Goal: Obtain resource: Download file/media

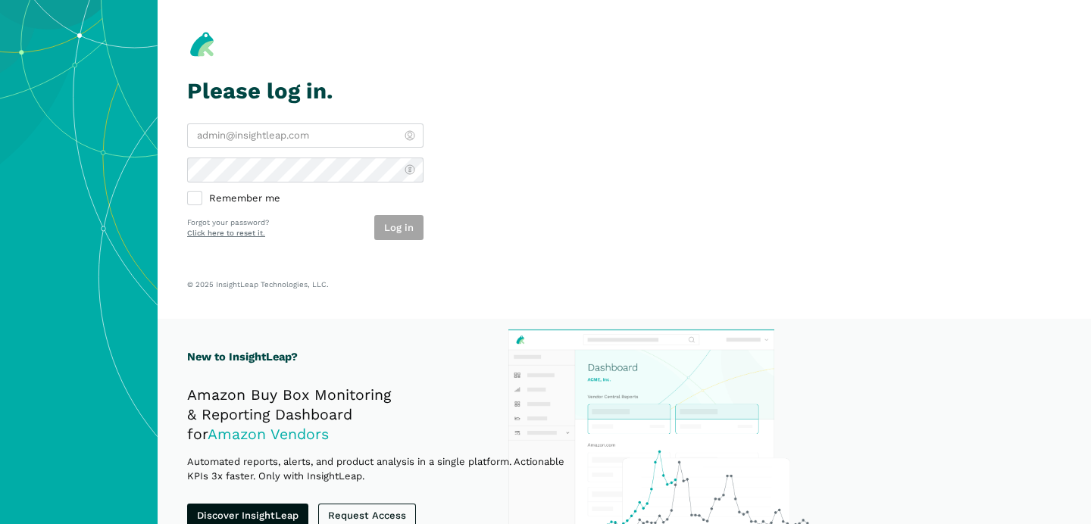
type input "[PERSON_NAME][EMAIL_ADDRESS][DOMAIN_NAME]"
click at [388, 239] on div "Log in" at bounding box center [398, 227] width 49 height 25
click at [400, 224] on button "Log in" at bounding box center [398, 227] width 49 height 25
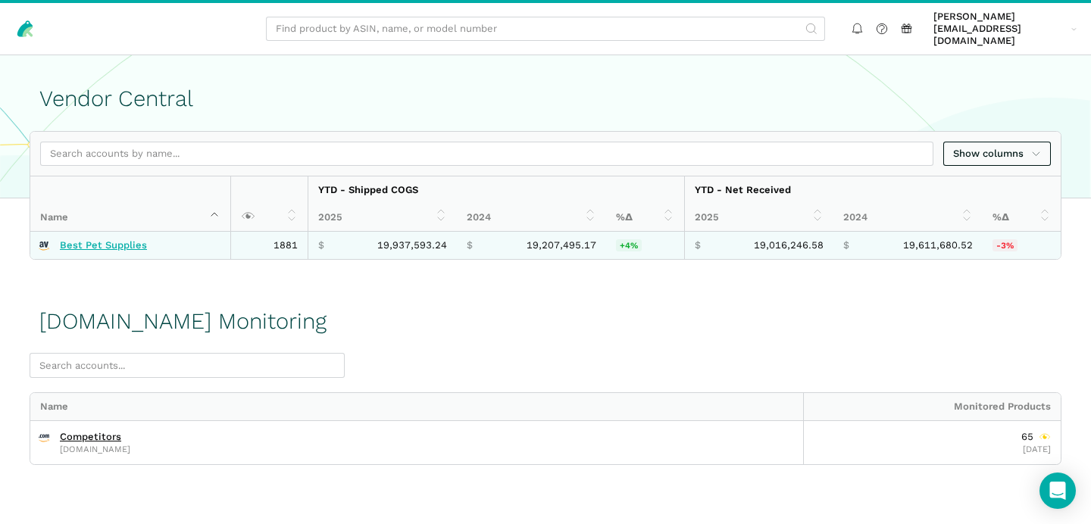
click at [105, 239] on link "Best Pet Supplies" at bounding box center [103, 245] width 87 height 12
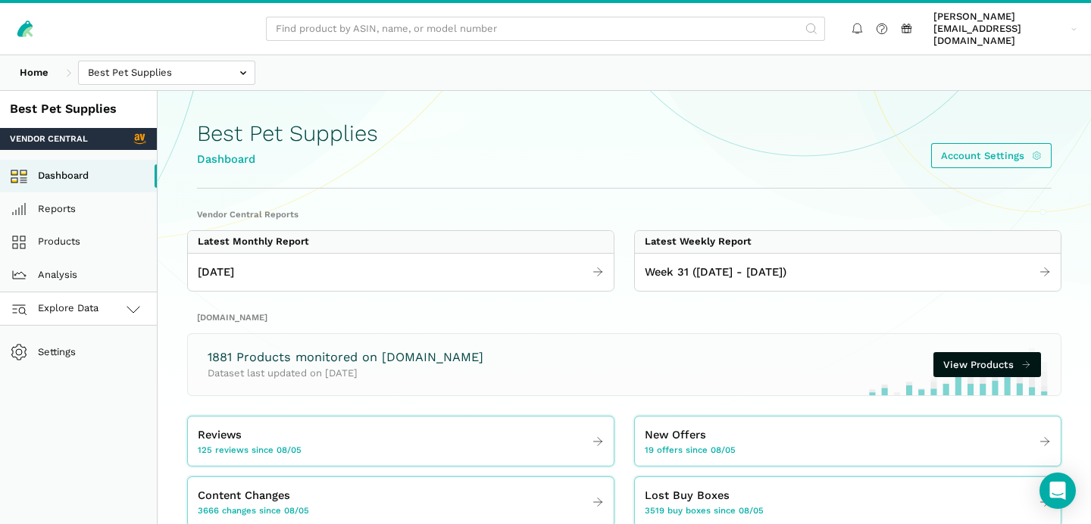
click at [109, 294] on link "Explore Data" at bounding box center [78, 309] width 157 height 33
click at [96, 359] on link "Amazon.com" at bounding box center [78, 375] width 157 height 33
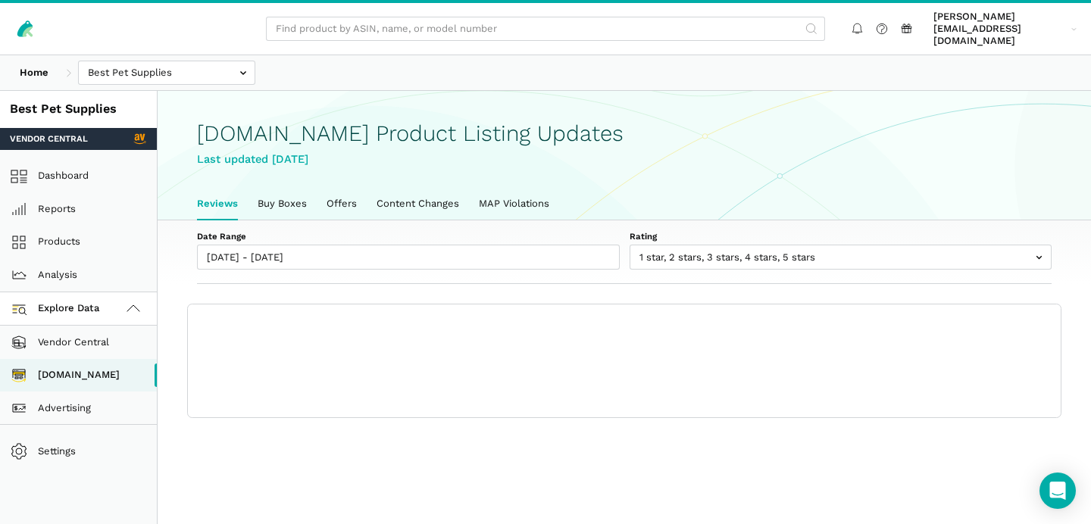
scroll to position [5, 0]
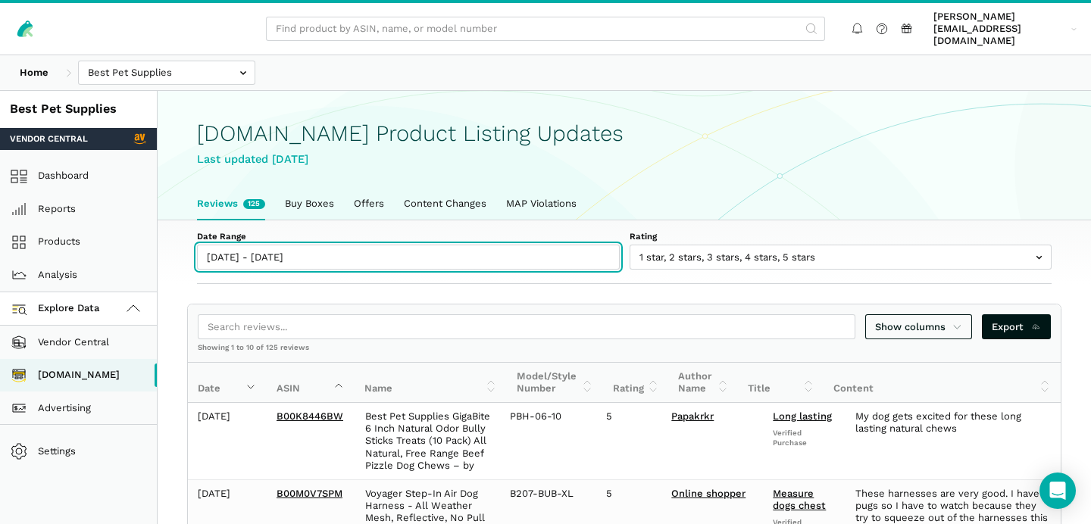
click at [230, 248] on input "08/05/2025 - 08/11/2025" at bounding box center [408, 257] width 423 height 25
type input "08/05/2025"
type input "08/11/2025"
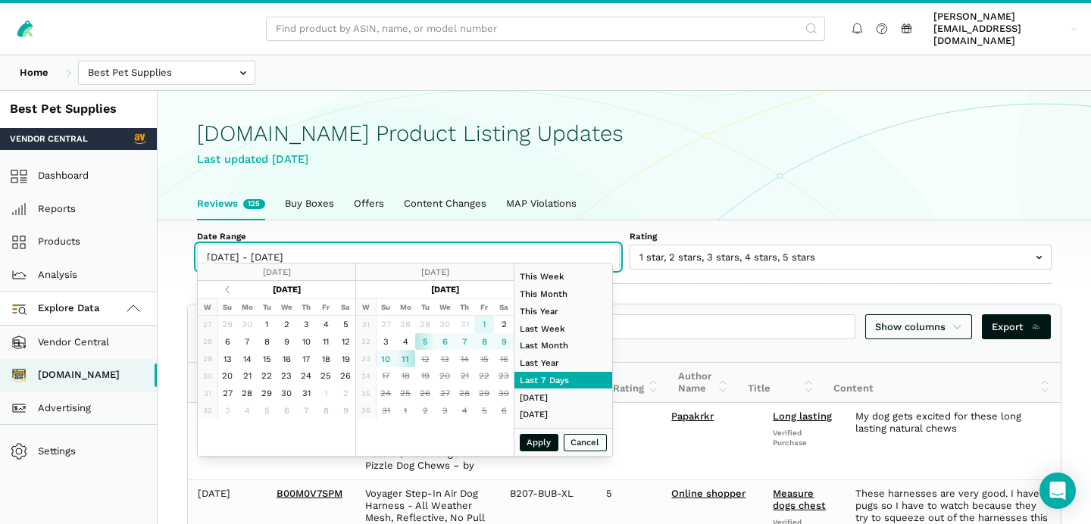
type input "08/01/2025"
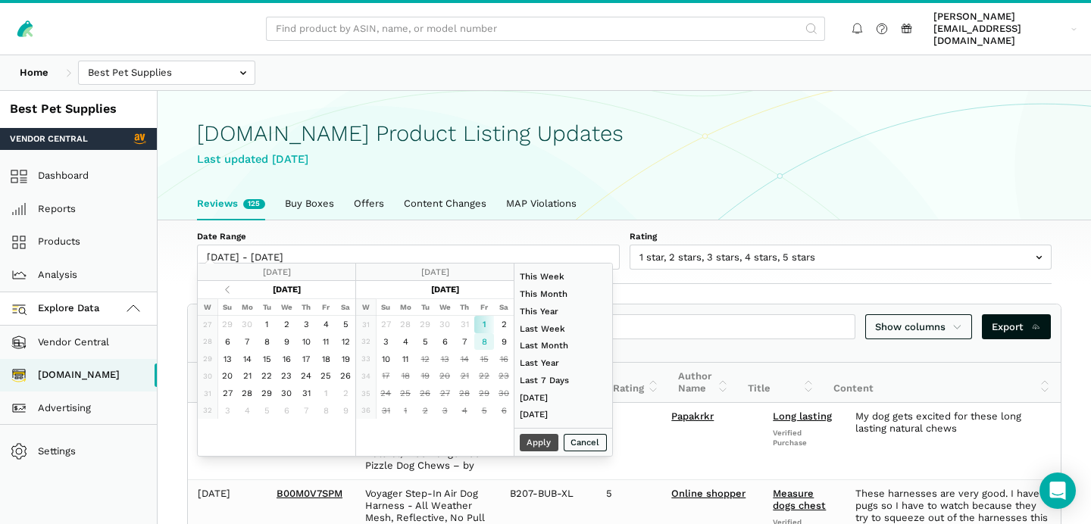
type input "08/08/2025"
type input "08/11/2025"
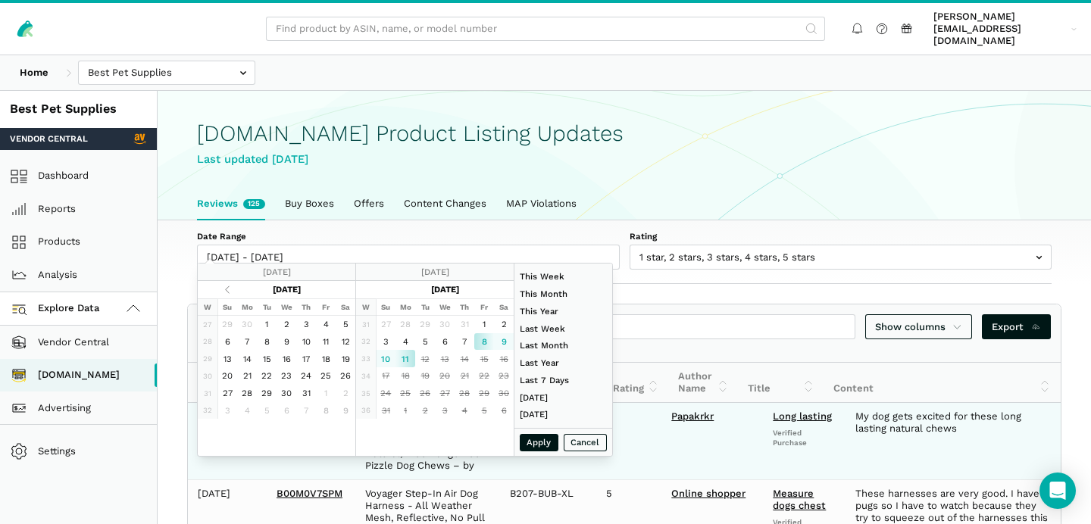
type input "08/08/2025"
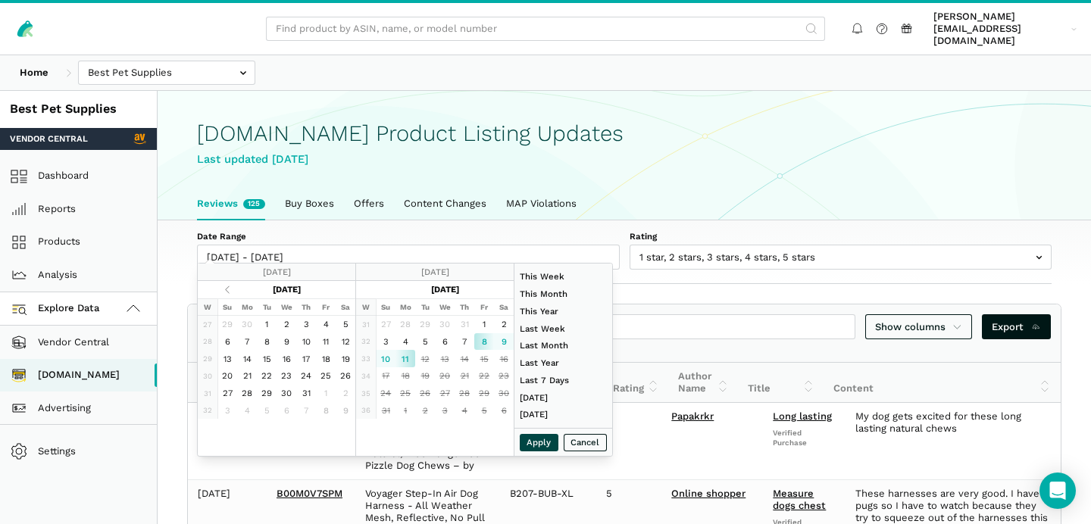
click at [539, 442] on button "Apply" at bounding box center [539, 442] width 39 height 17
type input "08/08/2025 - 08/11/2025"
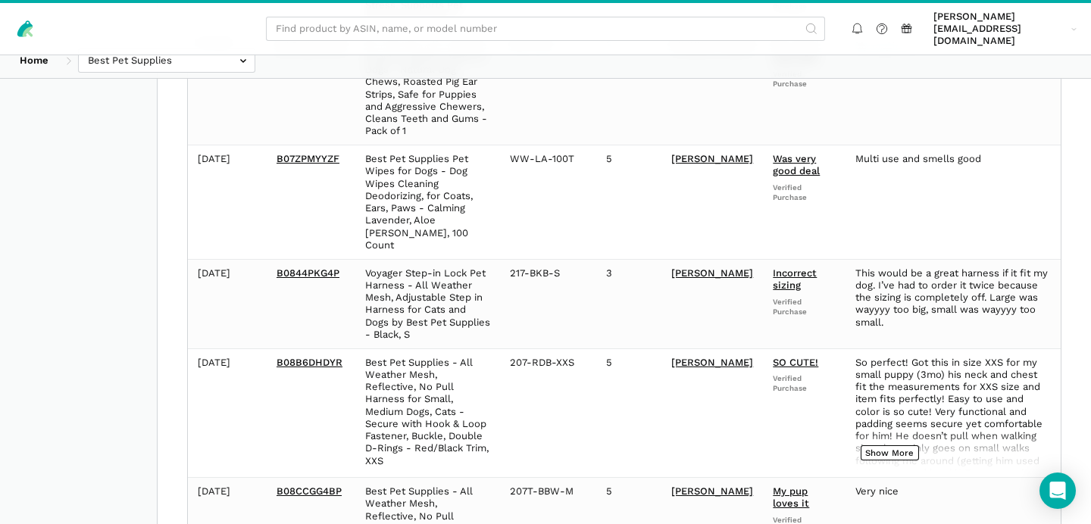
scroll to position [0, 0]
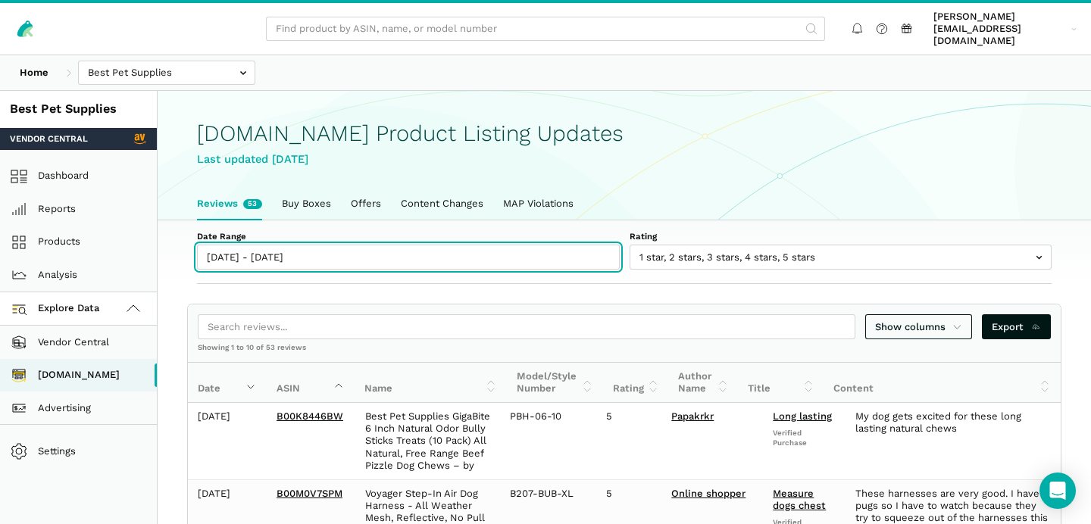
click at [242, 245] on input "08/08/2025 - 08/11/2025" at bounding box center [408, 257] width 423 height 25
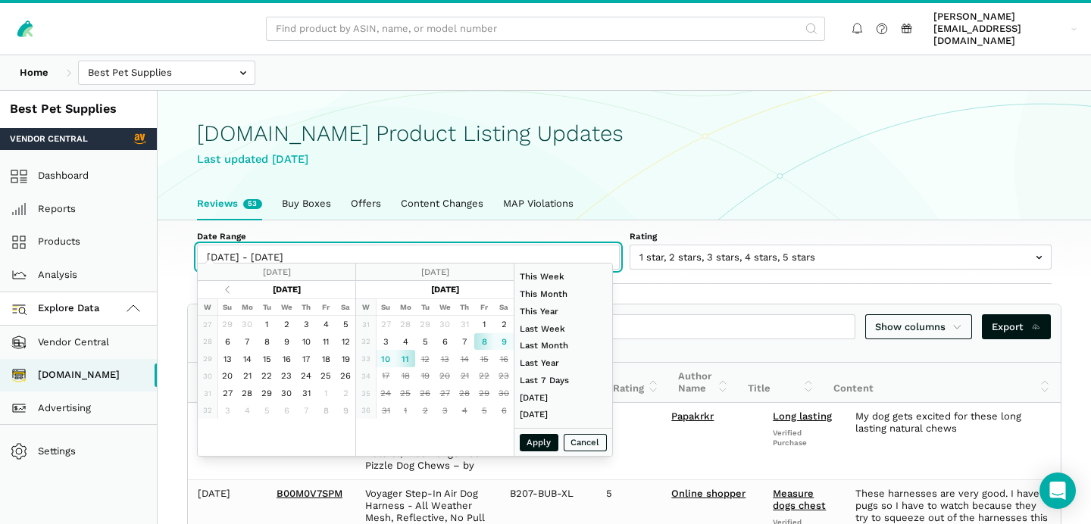
type input "08/08/2025"
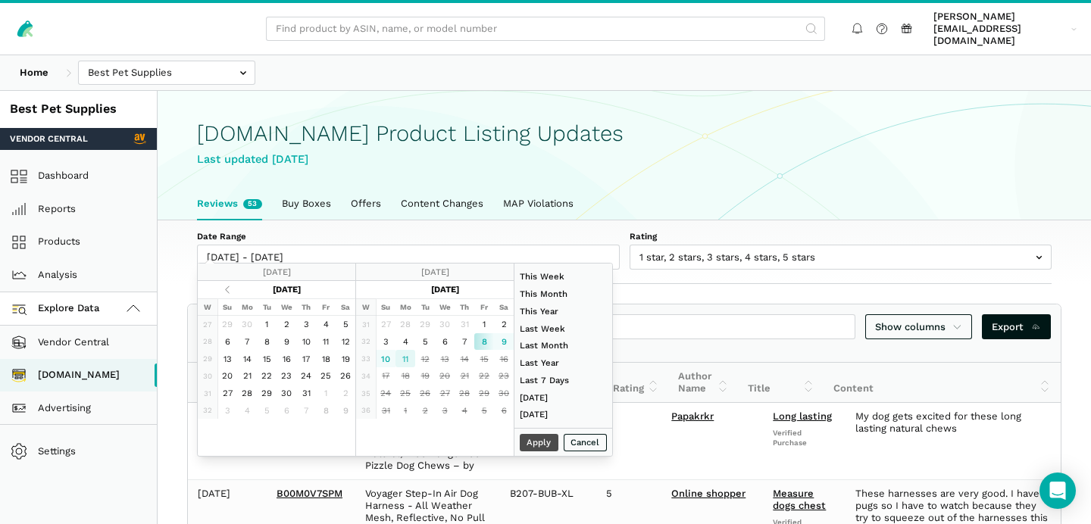
type input "08/11/2025"
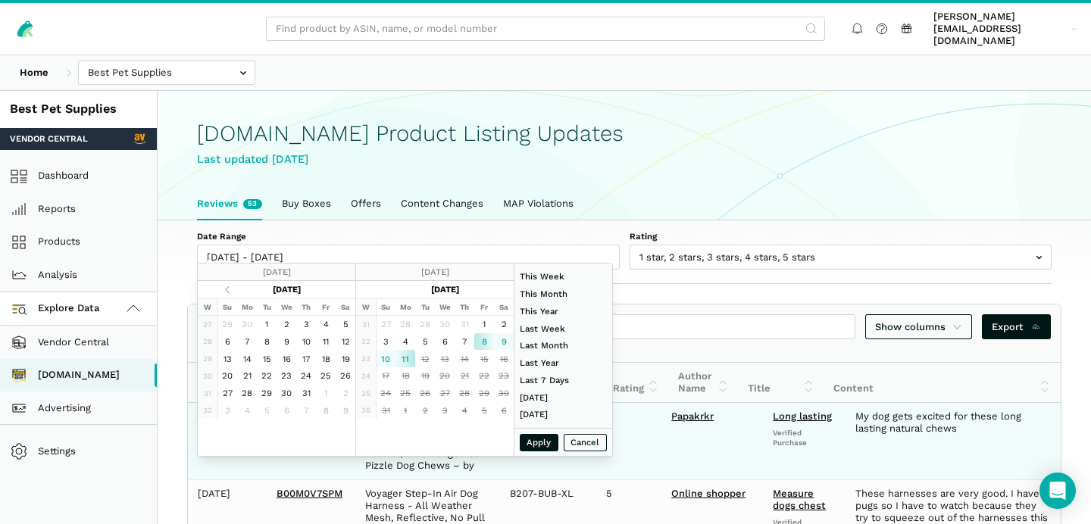
type input "08/08/2025"
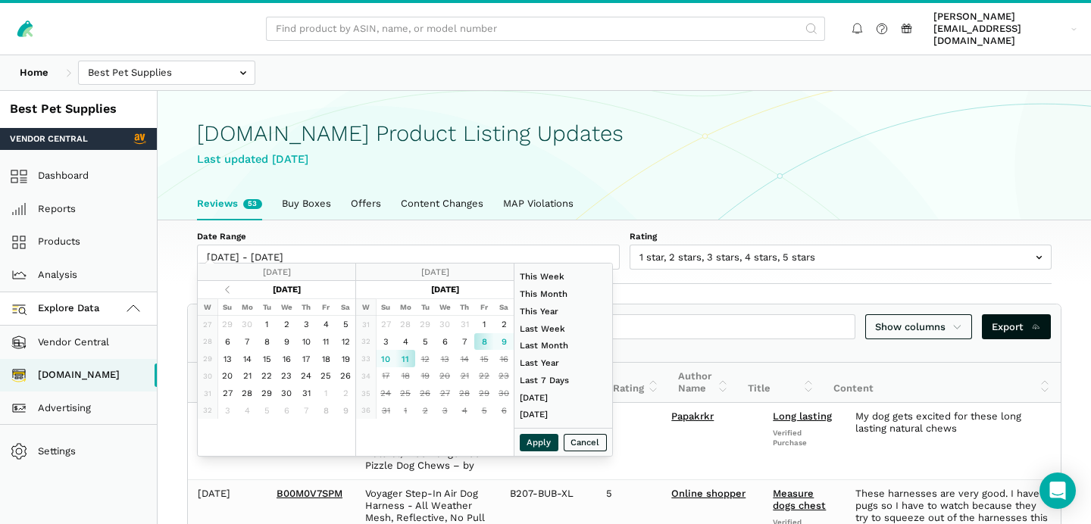
click at [537, 441] on button "Apply" at bounding box center [539, 442] width 39 height 17
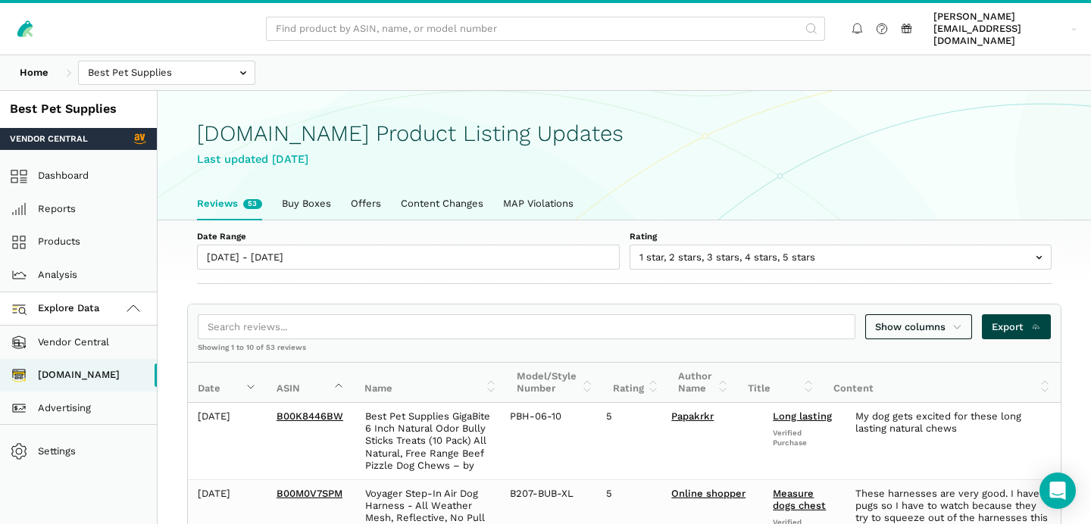
click at [1008, 320] on span "Export" at bounding box center [1016, 327] width 49 height 15
